Goal: Entertainment & Leisure: Browse casually

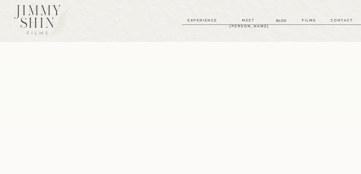
scroll to position [4, 0]
click at [257, 24] on p "meet [PERSON_NAME]" at bounding box center [248, 23] width 38 height 6
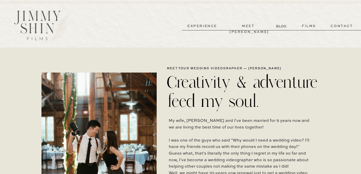
click at [312, 25] on p "films" at bounding box center [308, 26] width 25 height 6
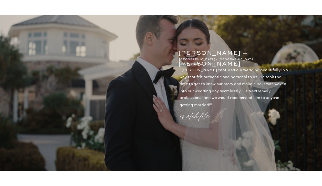
scroll to position [717, 0]
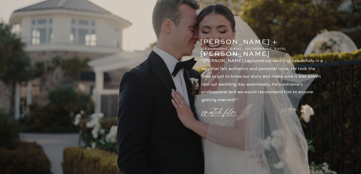
click at [226, 115] on p "watch film" at bounding box center [221, 109] width 37 height 19
